Goal: Task Accomplishment & Management: Manage account settings

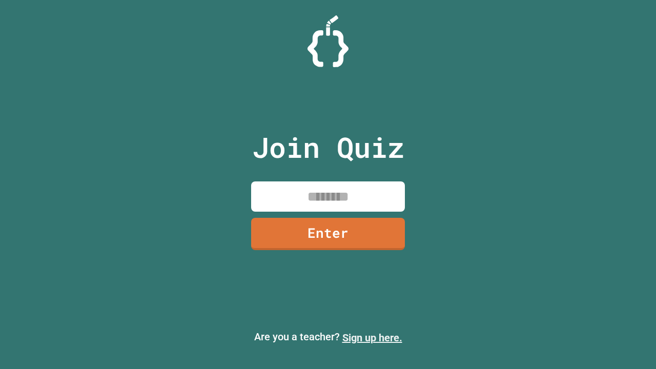
click at [372, 338] on link "Sign up here." at bounding box center [372, 337] width 60 height 12
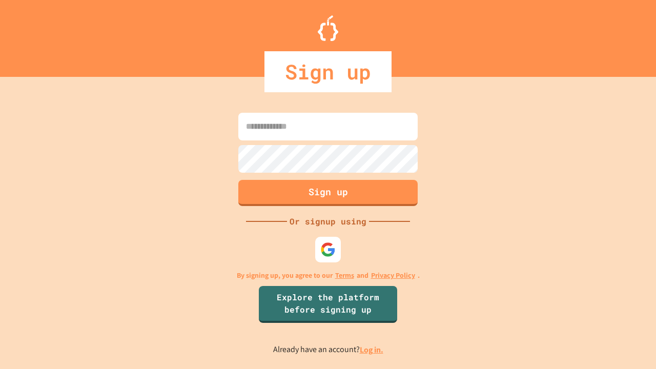
click at [372, 349] on link "Log in." at bounding box center [372, 349] width 24 height 11
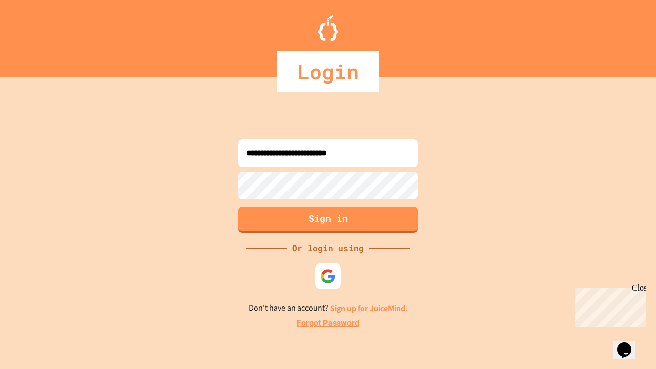
type input "**********"
